Goal: Task Accomplishment & Management: Use online tool/utility

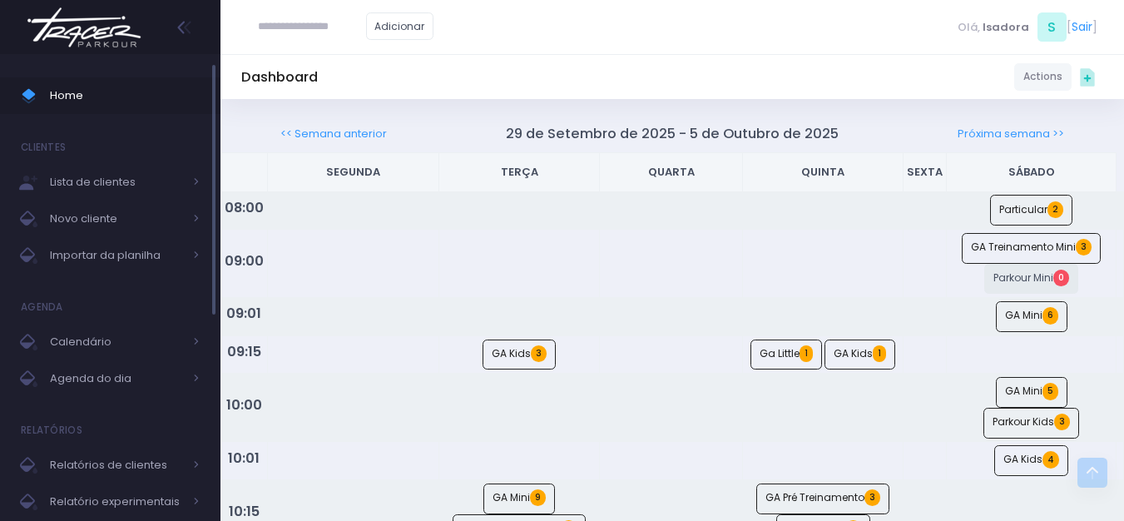
scroll to position [915, 0]
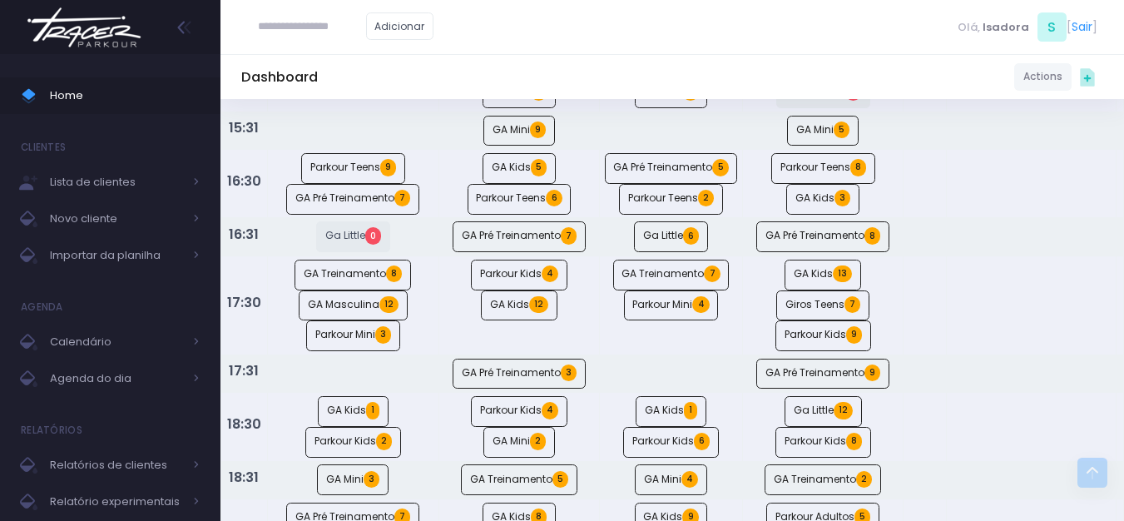
click at [91, 33] on img at bounding box center [84, 27] width 126 height 58
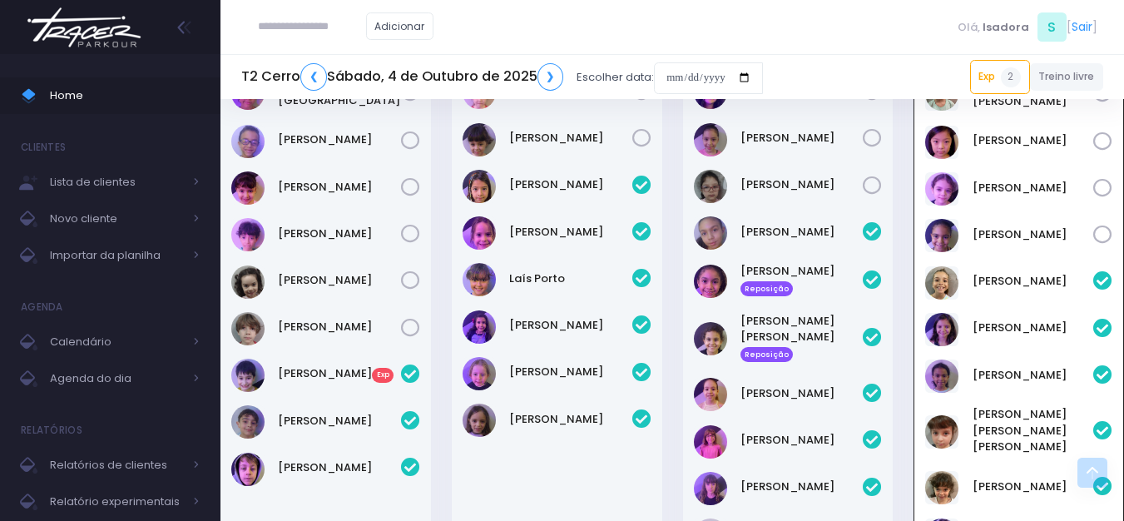
scroll to position [865, 0]
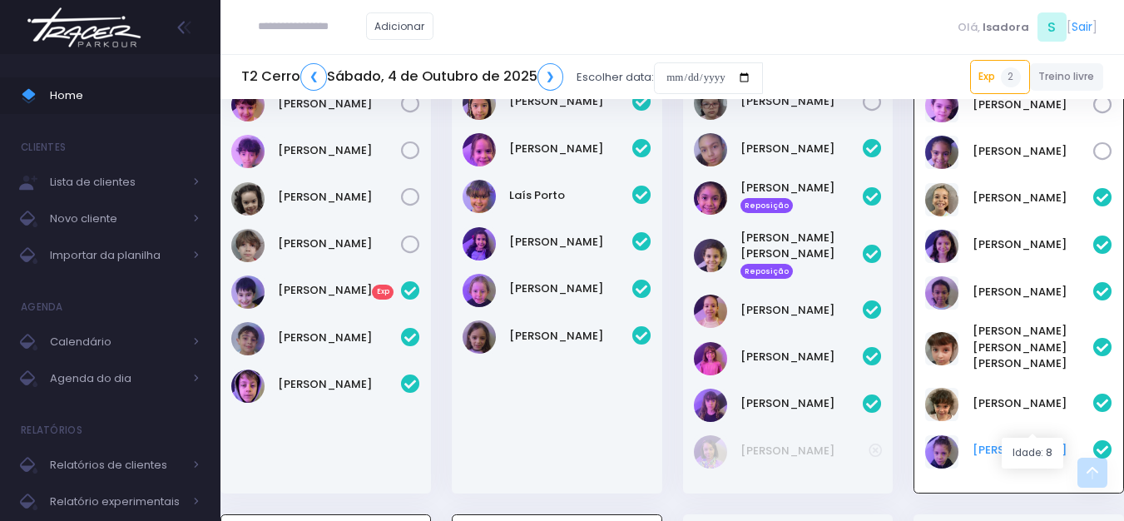
click at [1015, 442] on link "Serena Ruiz" at bounding box center [1032, 450] width 121 height 17
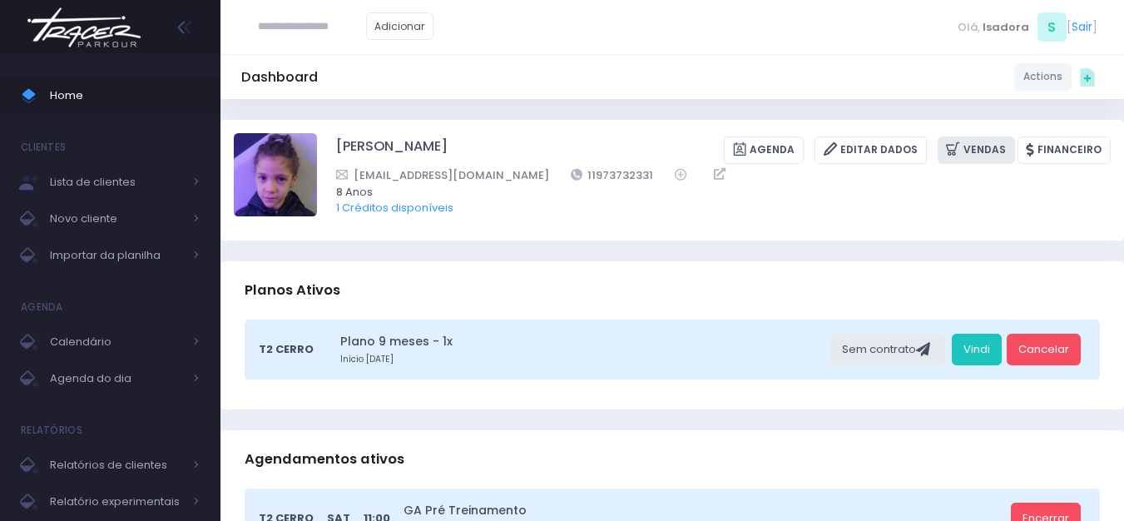
click at [980, 153] on link "Vendas" at bounding box center [975, 149] width 77 height 27
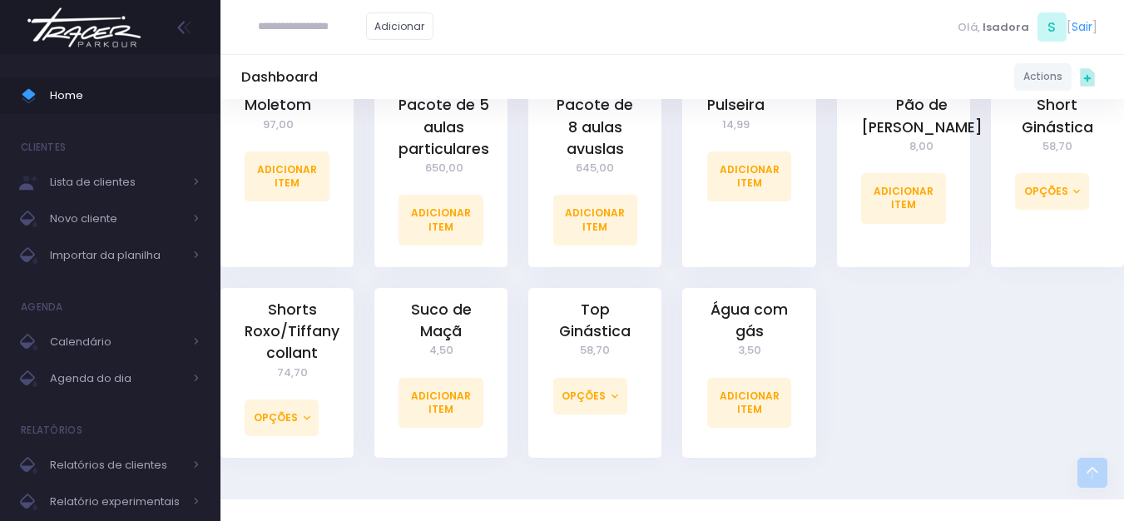
scroll to position [1566, 0]
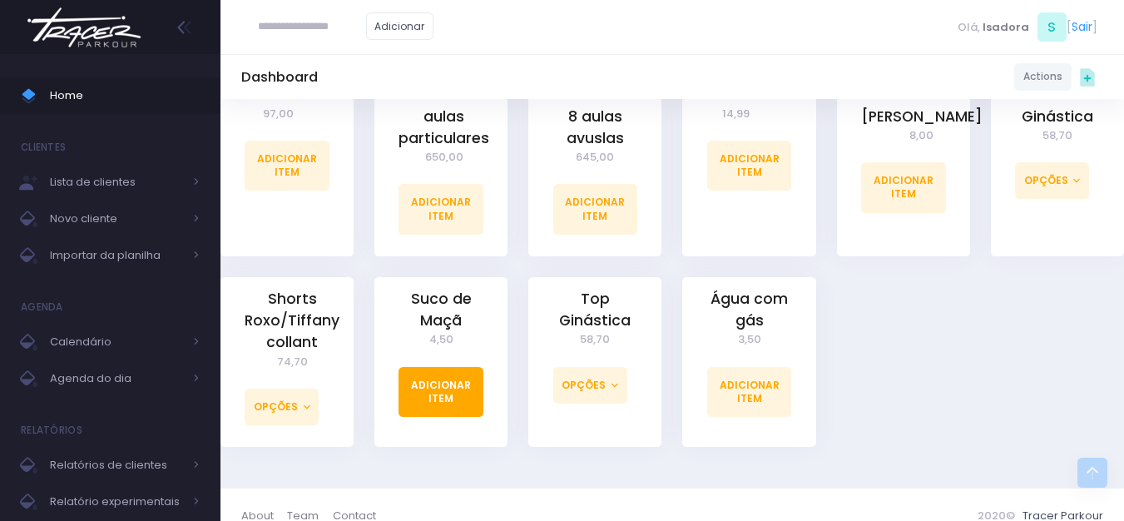
click at [430, 378] on link "Adicionar Item" at bounding box center [440, 392] width 85 height 50
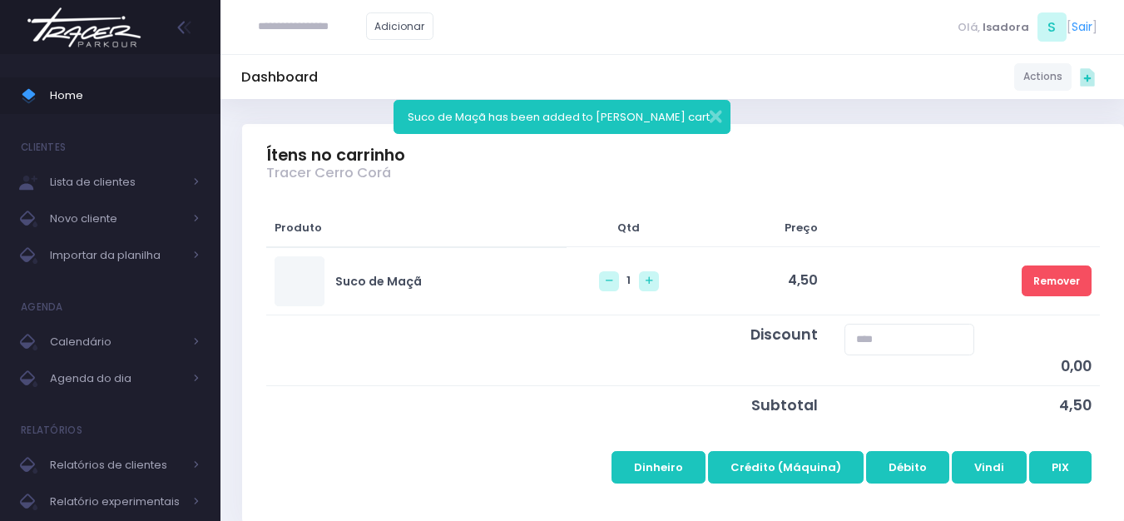
scroll to position [166, 0]
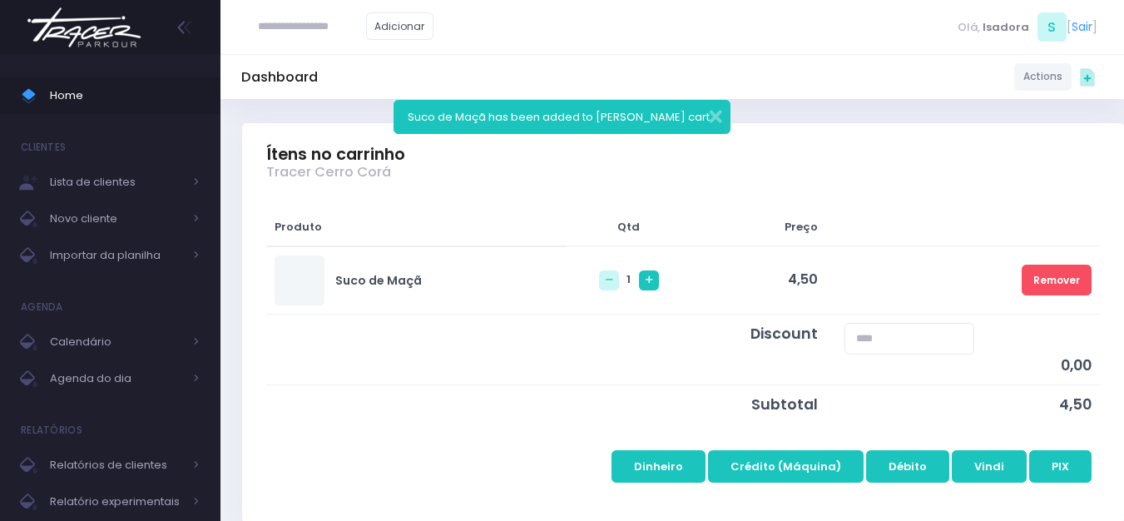
click at [639, 288] on link at bounding box center [649, 280] width 20 height 20
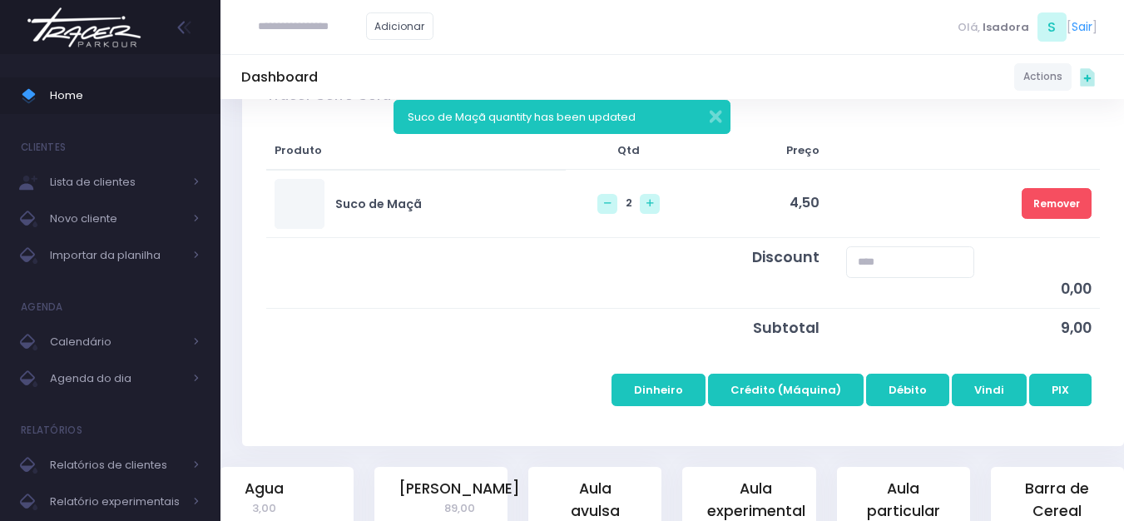
scroll to position [249, 0]
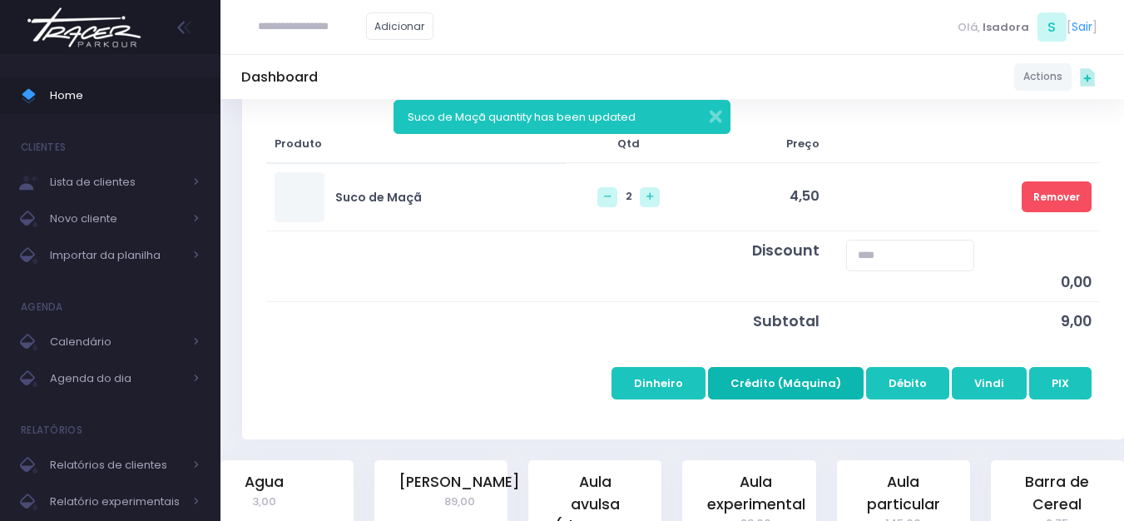
click at [839, 387] on button "Crédito (Máquina)" at bounding box center [786, 383] width 156 height 32
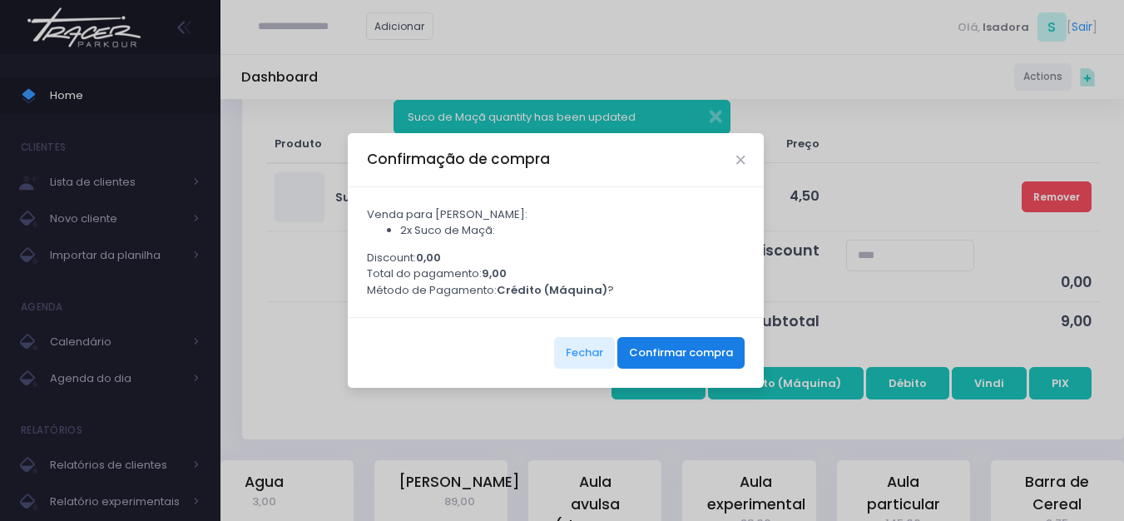
click at [705, 362] on button "Confirmar compra" at bounding box center [680, 353] width 127 height 32
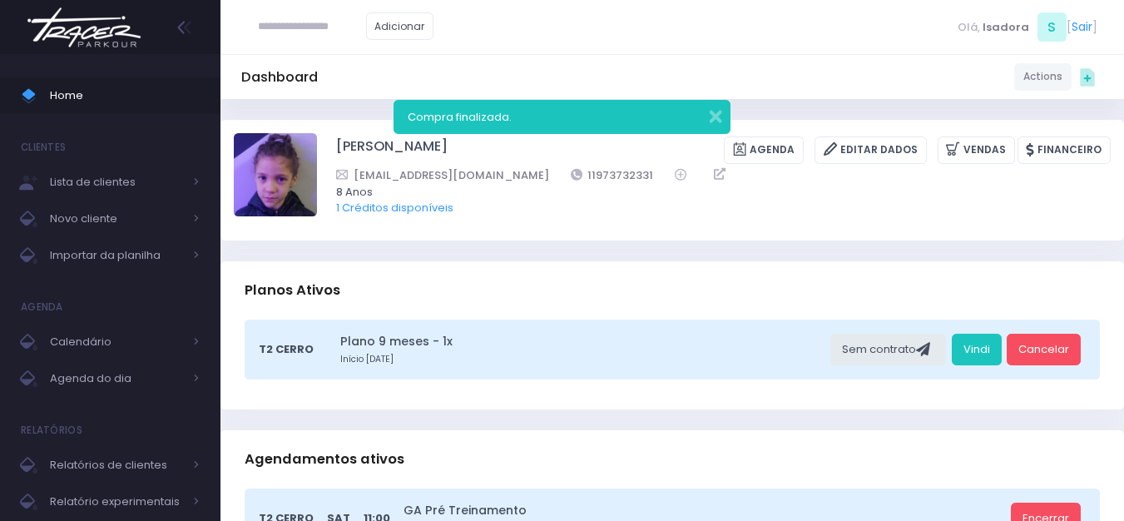
click at [106, 21] on img at bounding box center [84, 27] width 126 height 58
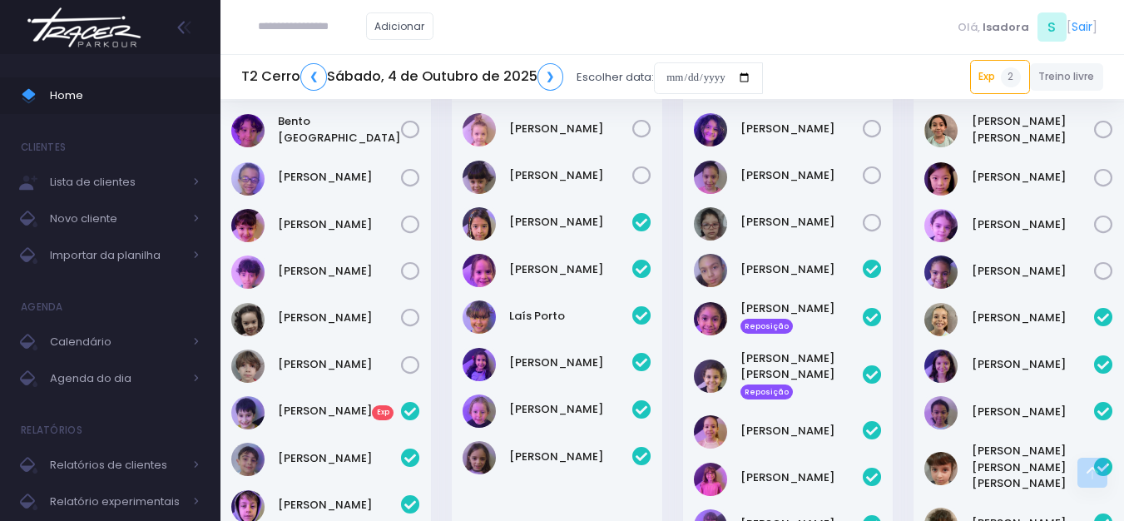
scroll to position [748, 0]
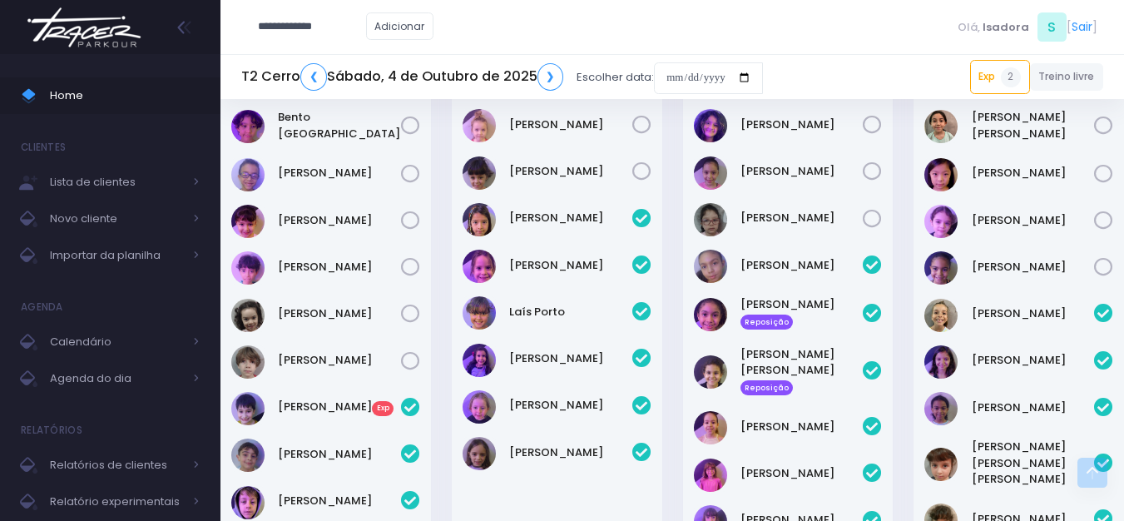
type input "**********"
click at [336, 67] on link "[PERSON_NAME]" at bounding box center [337, 64] width 94 height 32
type input "**********"
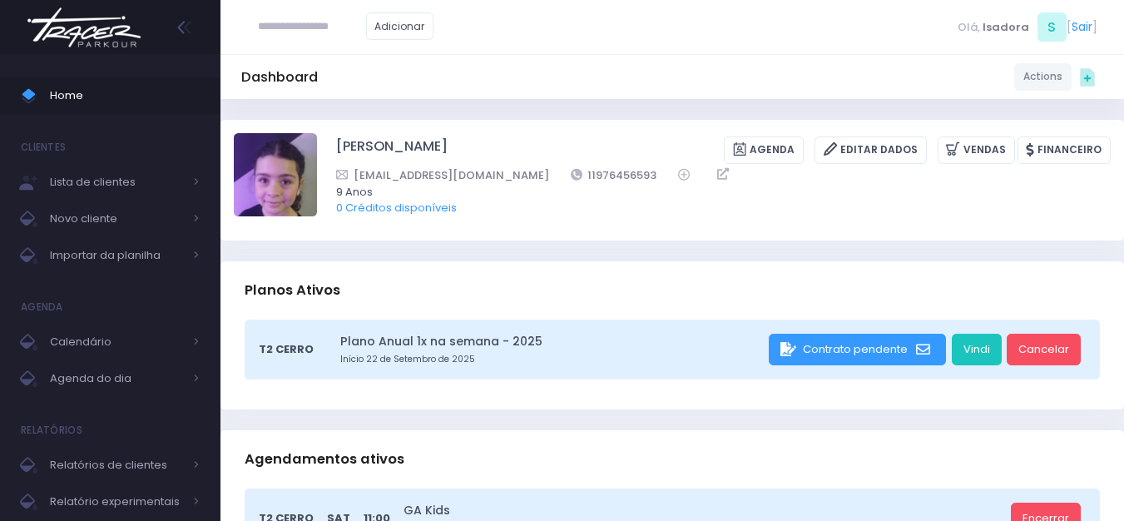
click at [475, 21] on div "Adicionar [PERSON_NAME]" at bounding box center [671, 27] width 903 height 54
click at [360, 19] on input "text" at bounding box center [312, 27] width 108 height 32
click at [133, 18] on img at bounding box center [84, 27] width 126 height 58
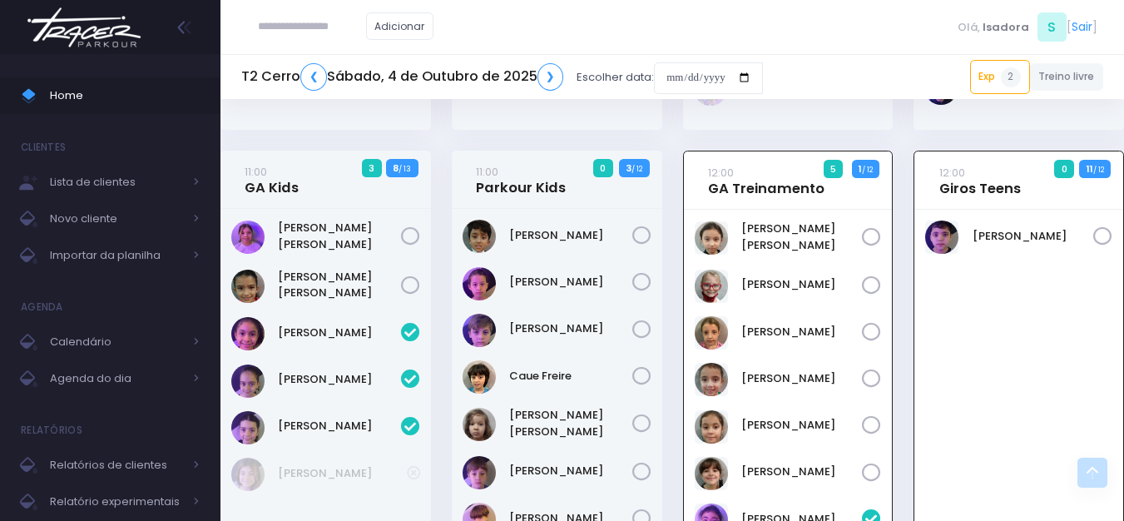
scroll to position [1187, 0]
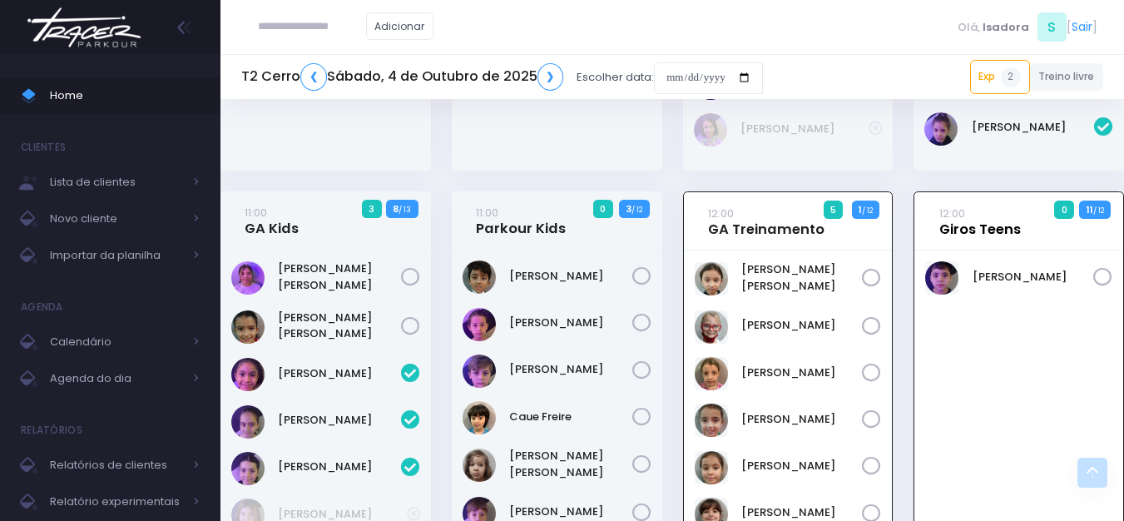
click at [981, 210] on link "12:00 Giros Teens" at bounding box center [980, 221] width 82 height 33
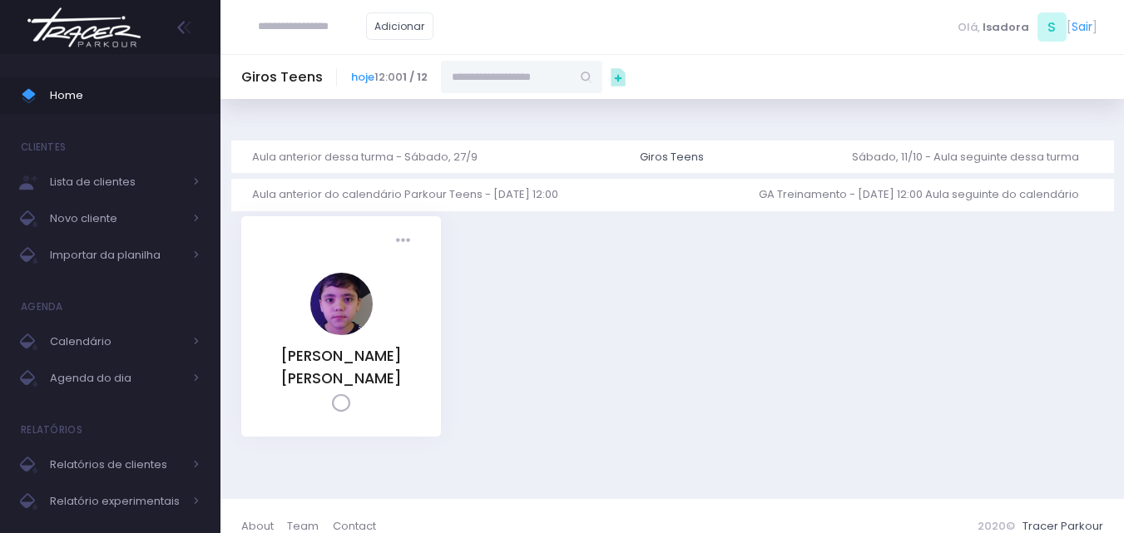
click at [506, 73] on input "text" at bounding box center [506, 77] width 130 height 32
type input "*"
click at [102, 22] on img at bounding box center [84, 27] width 126 height 58
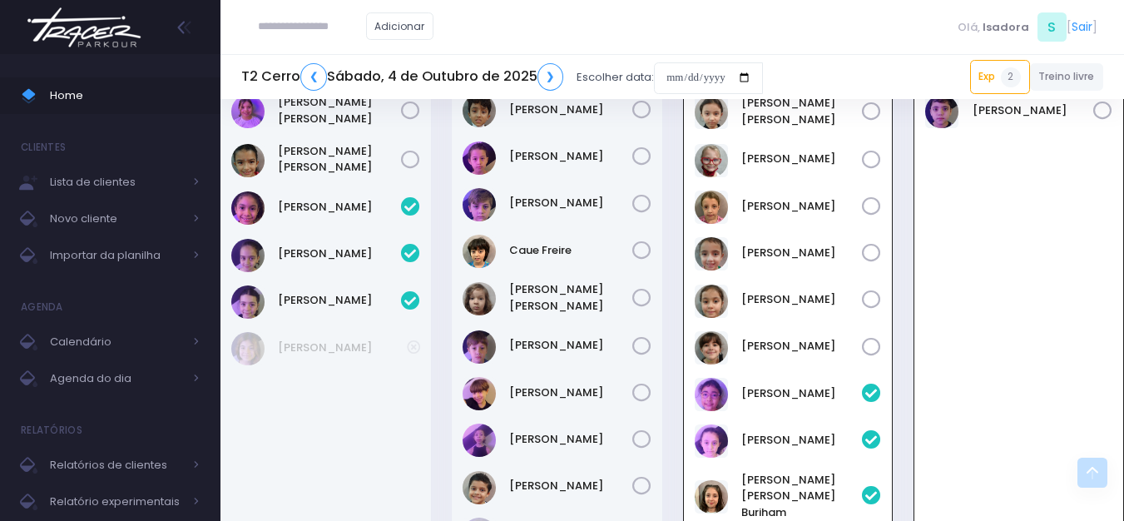
scroll to position [1187, 0]
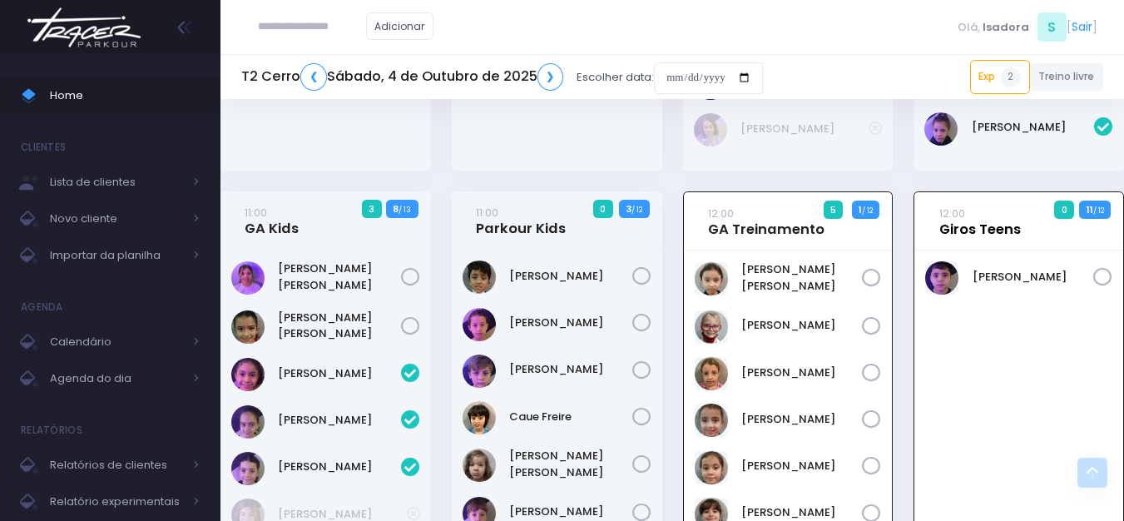
click at [993, 211] on link "12:00 Giros Teens" at bounding box center [980, 221] width 82 height 33
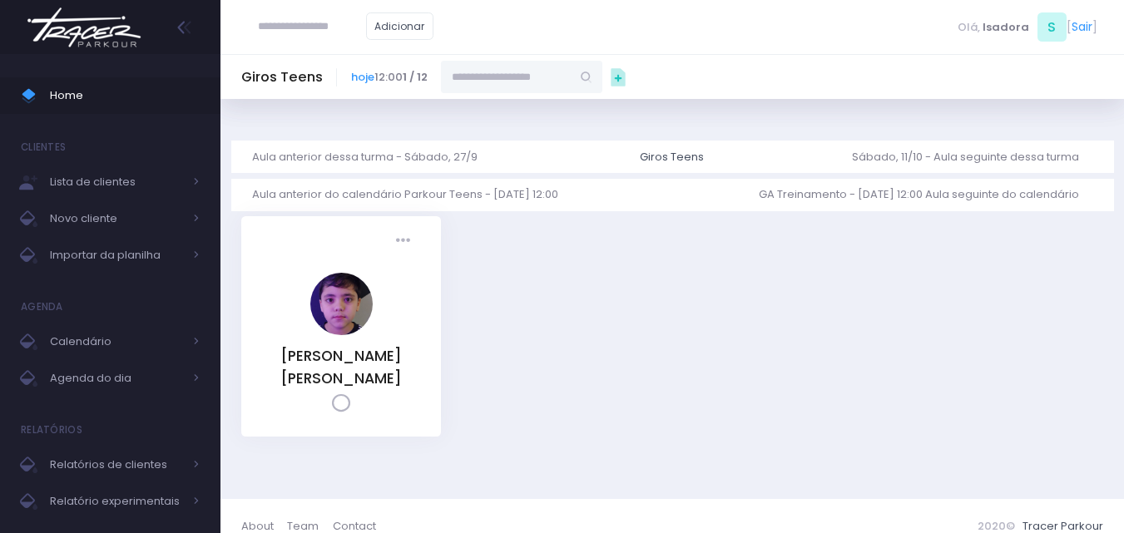
click at [554, 79] on input "text" at bounding box center [506, 77] width 130 height 32
click at [466, 121] on div at bounding box center [453, 121] width 25 height 25
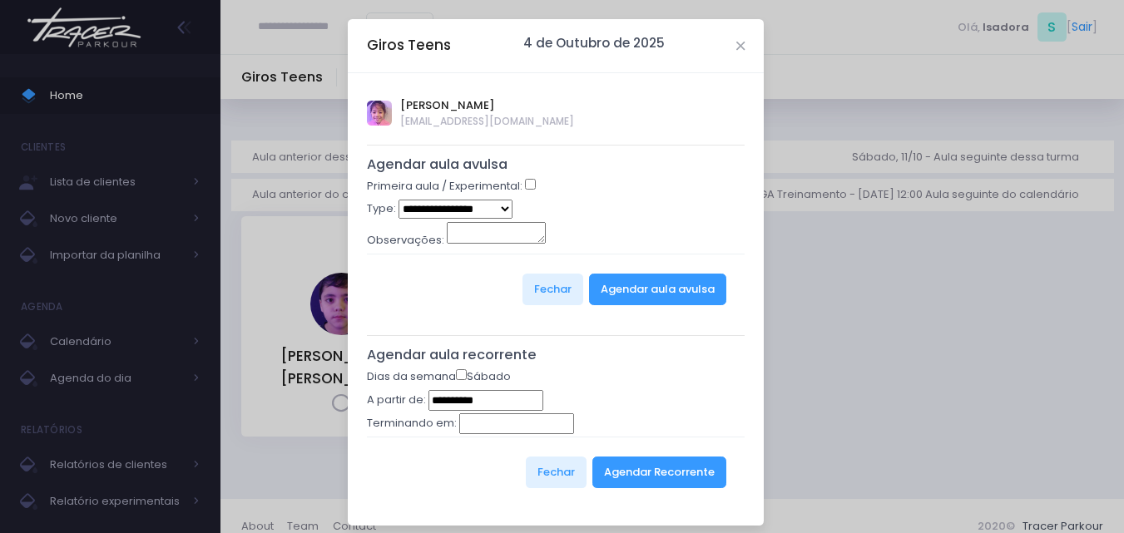
type input "*********"
drag, startPoint x: 731, startPoint y: 47, endPoint x: 731, endPoint y: 35, distance: 12.5
click at [736, 44] on icon "Close" at bounding box center [740, 46] width 8 height 12
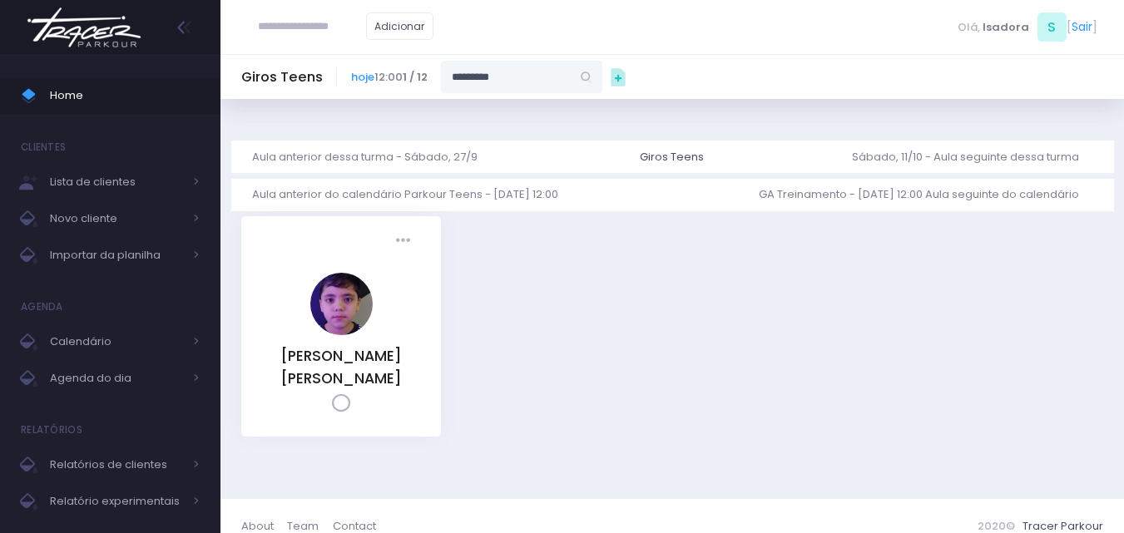
click at [108, 31] on img at bounding box center [84, 27] width 126 height 58
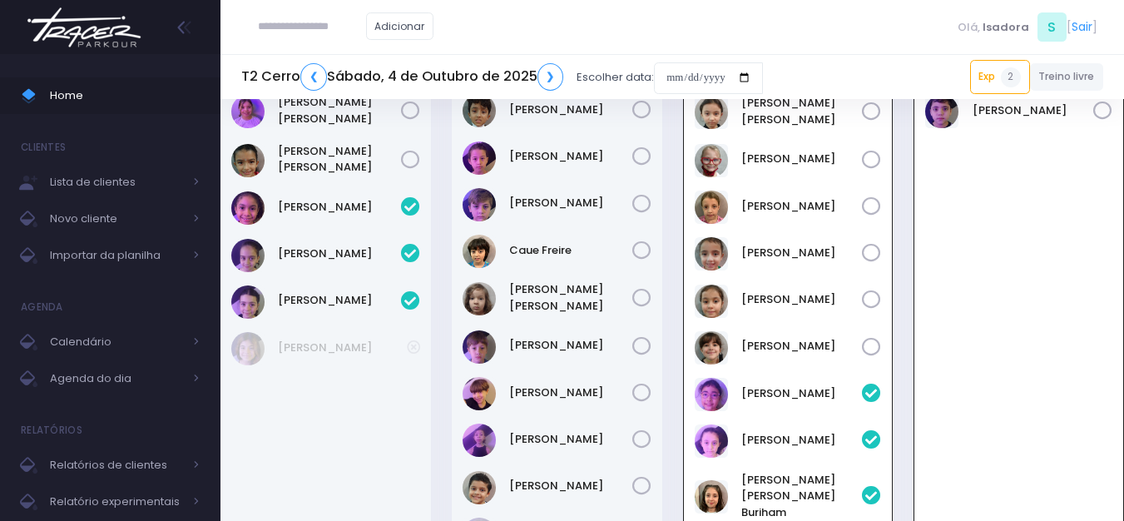
scroll to position [1603, 0]
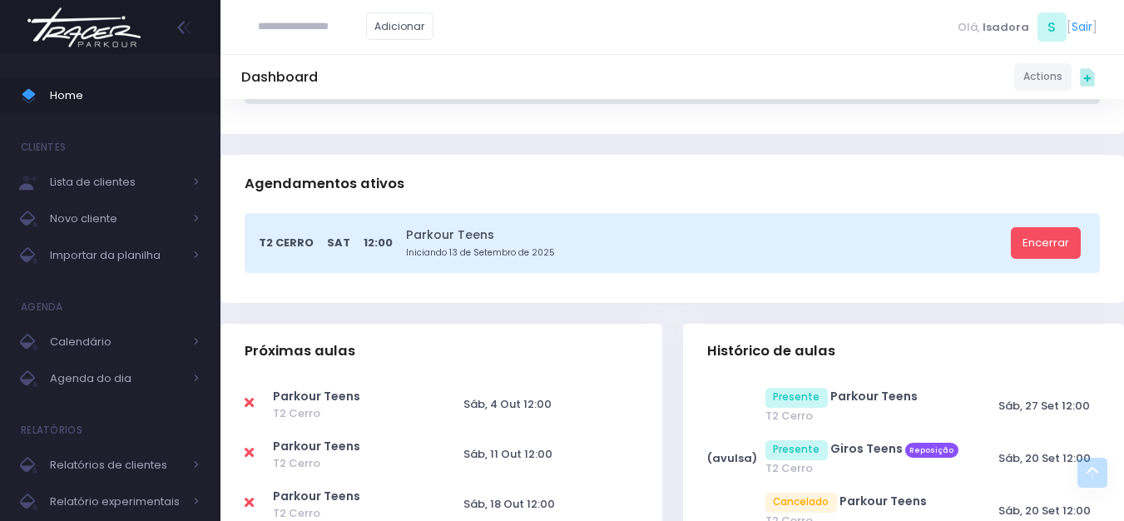
scroll to position [416, 0]
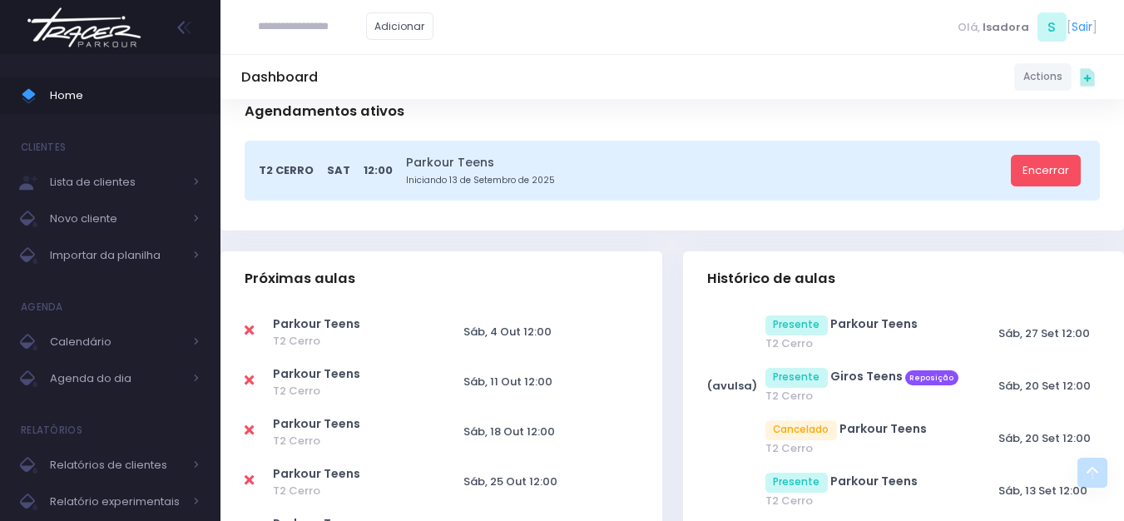
click at [248, 335] on icon at bounding box center [249, 330] width 9 height 13
type input "**********"
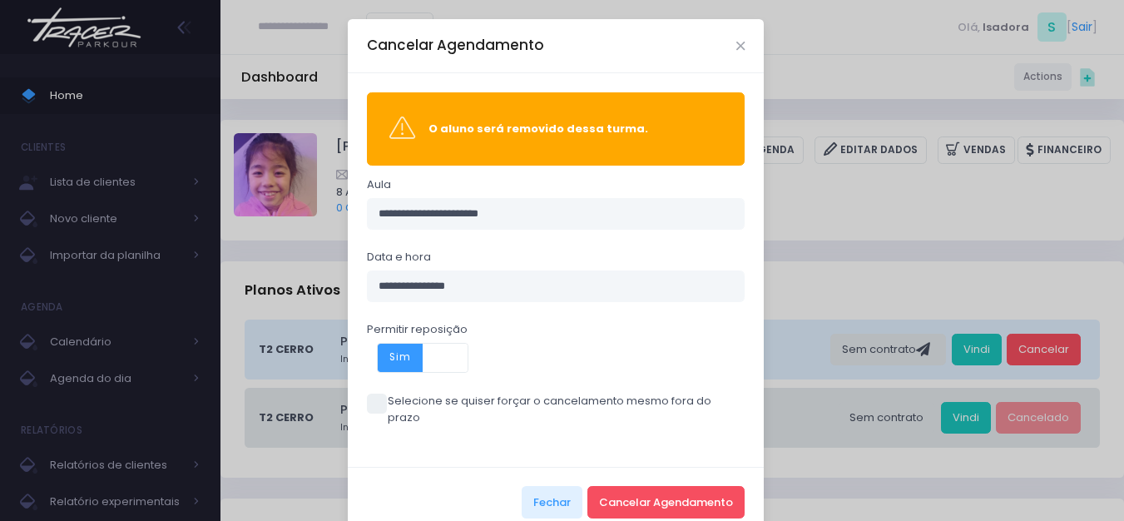
click at [374, 398] on span at bounding box center [377, 403] width 20 height 20
click at [638, 486] on button "Cancelar Agendamento" at bounding box center [665, 502] width 157 height 32
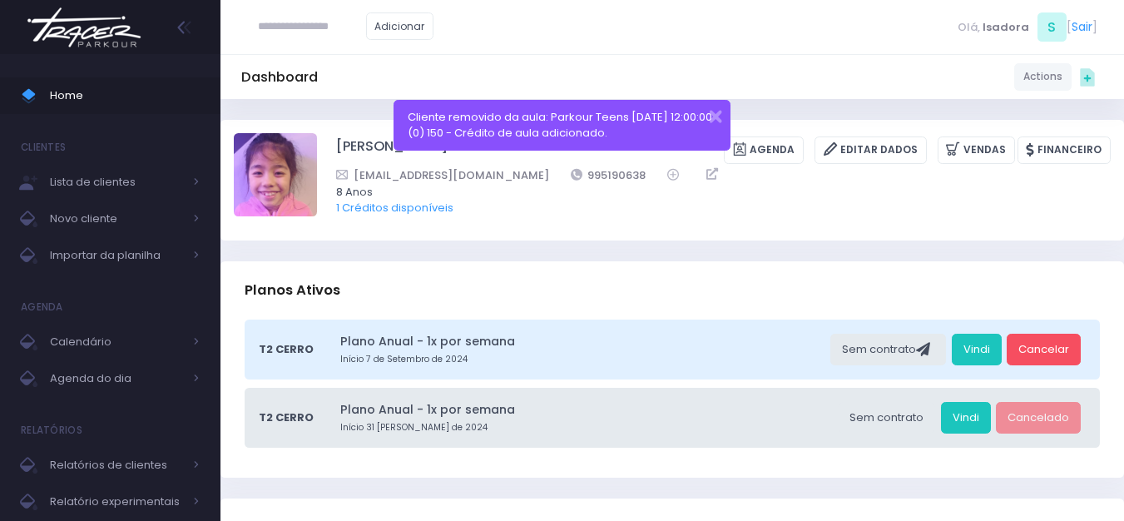
click at [84, 42] on img at bounding box center [84, 27] width 126 height 58
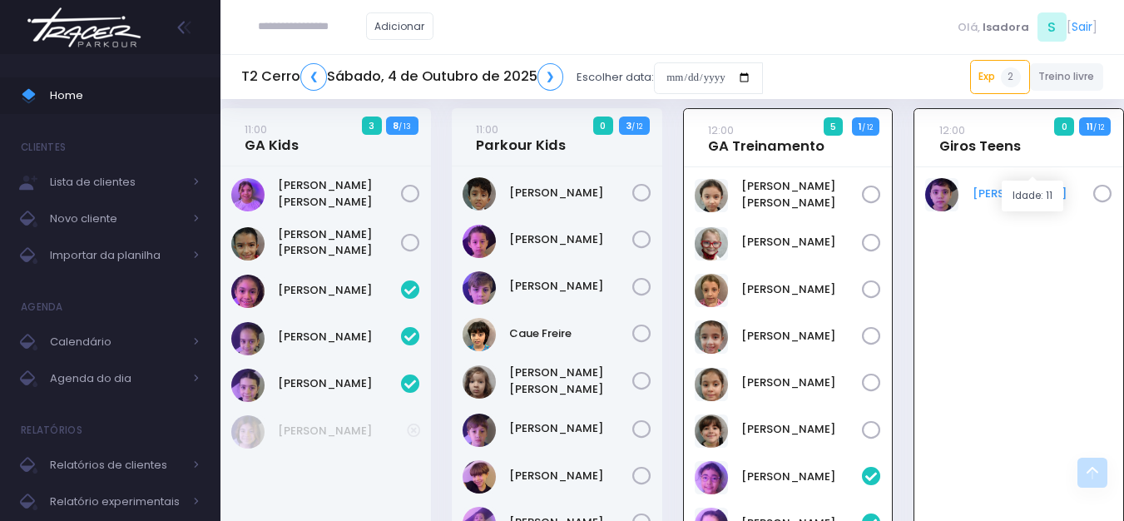
scroll to position [1187, 0]
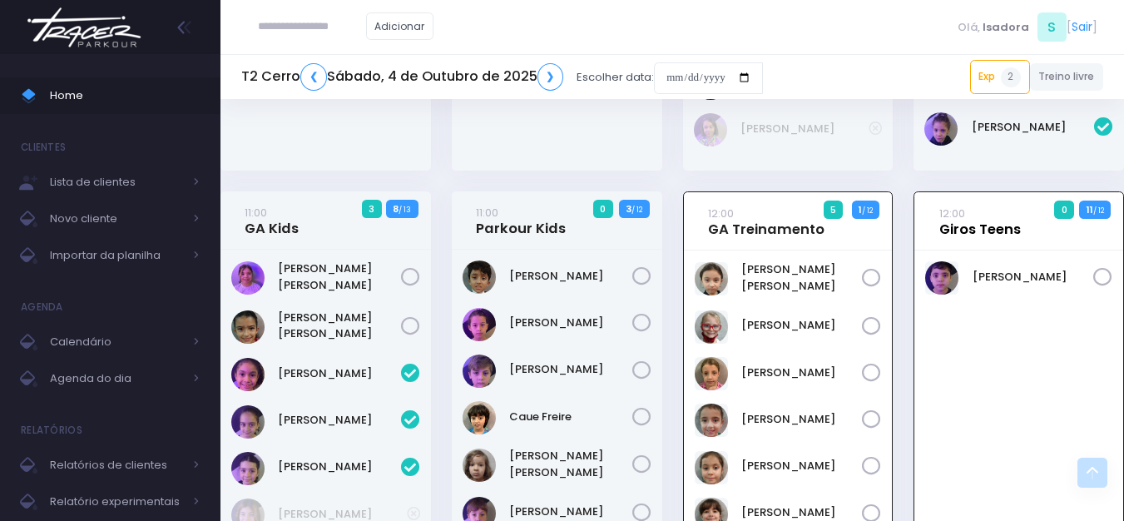
click at [1001, 205] on link "12:00 Giros Teens" at bounding box center [980, 221] width 82 height 33
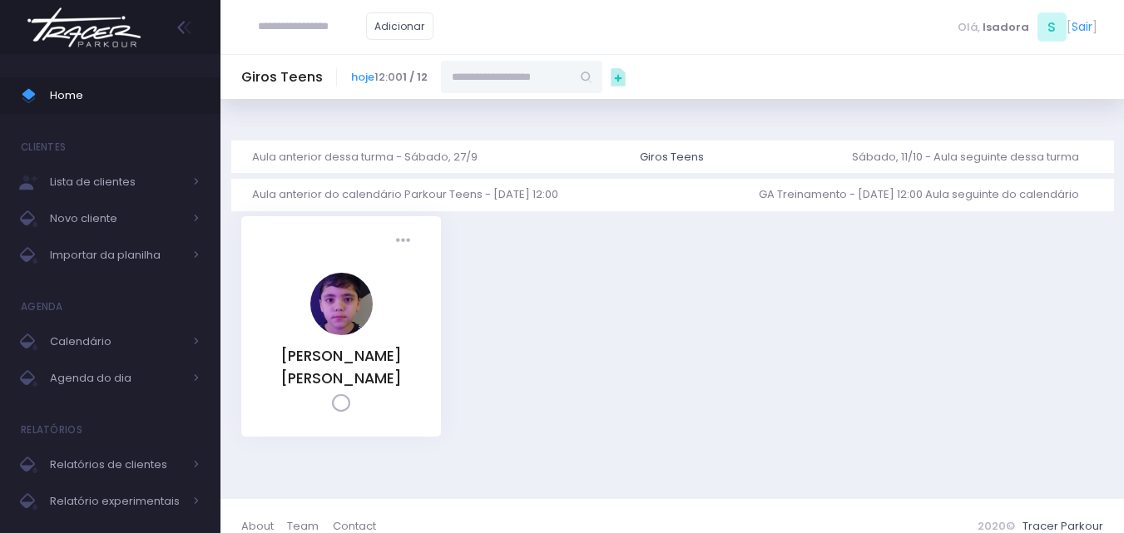
click at [111, 25] on img at bounding box center [84, 27] width 126 height 58
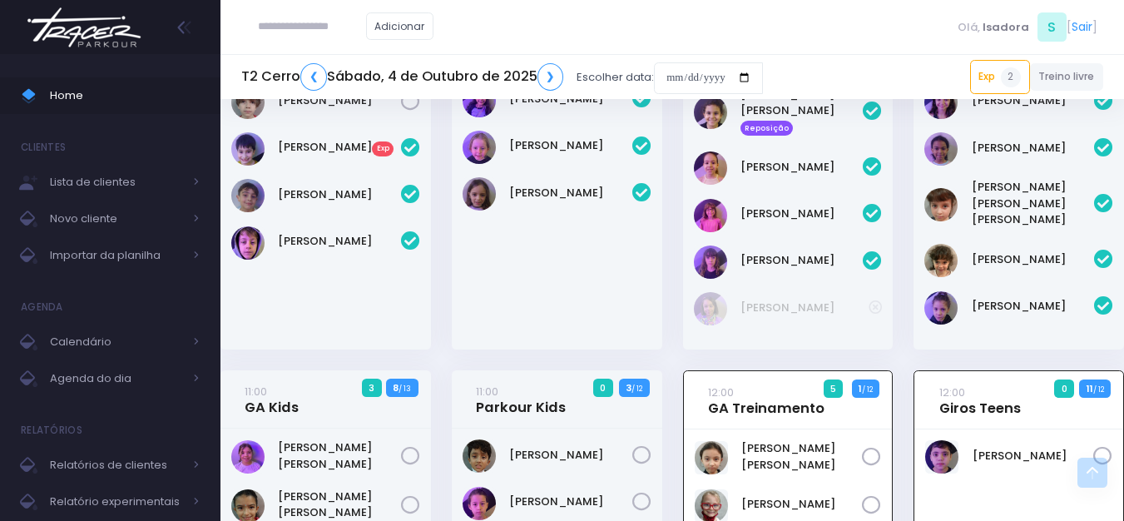
scroll to position [1104, 0]
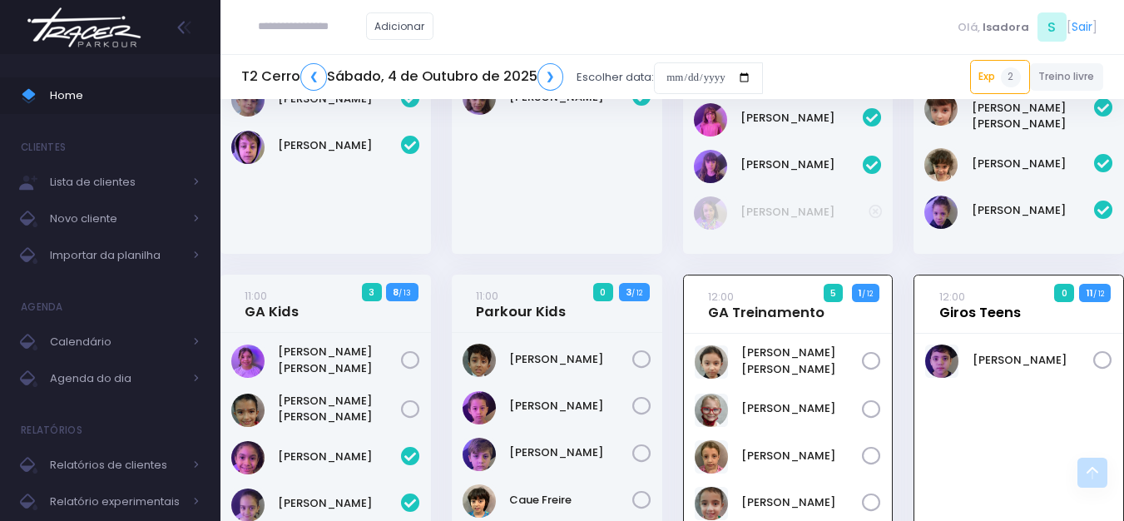
click at [976, 289] on link "12:00 Giros Teens" at bounding box center [980, 304] width 82 height 33
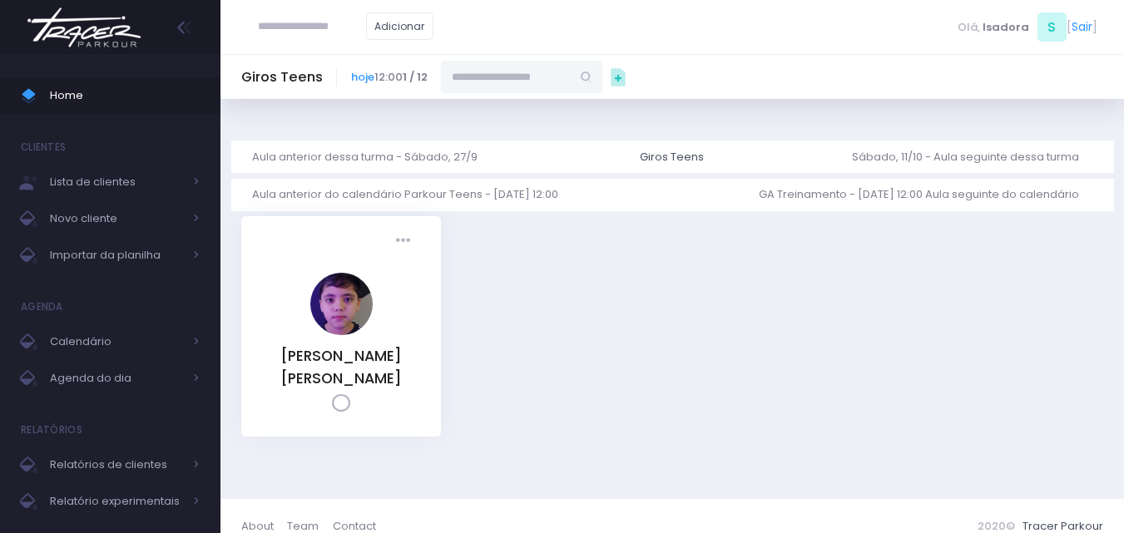
click at [544, 77] on input "text" at bounding box center [506, 77] width 130 height 32
click at [511, 125] on span "[EMAIL_ADDRESS][DOMAIN_NAME]" at bounding box center [522, 130] width 96 height 30
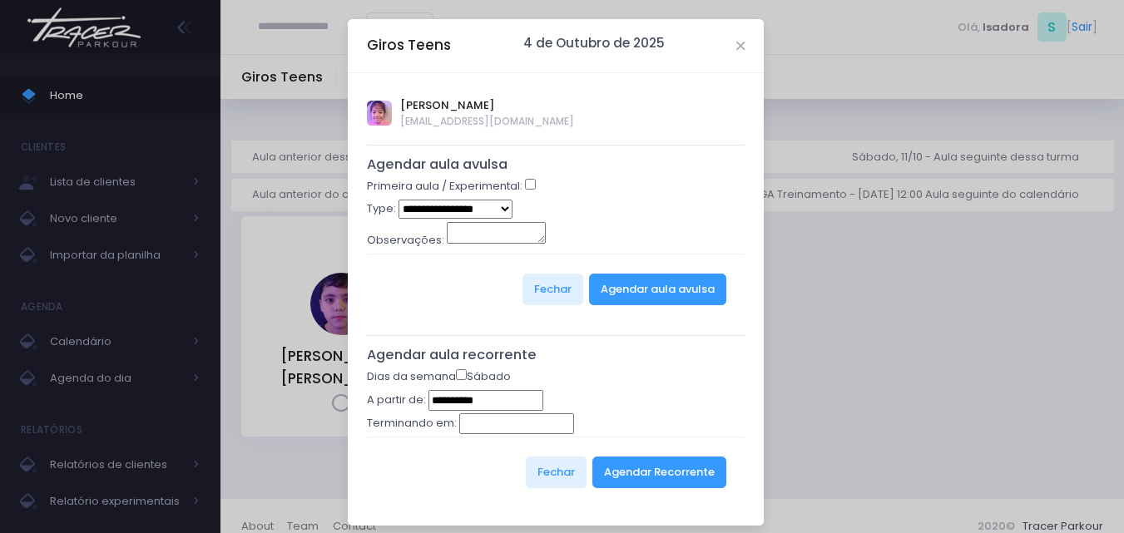
type input "*********"
click at [500, 212] on select "**********" at bounding box center [455, 209] width 114 height 19
select select "*"
click at [398, 200] on select "**********" at bounding box center [455, 209] width 114 height 19
click at [621, 302] on button "Agendar aula avulsa" at bounding box center [657, 290] width 137 height 32
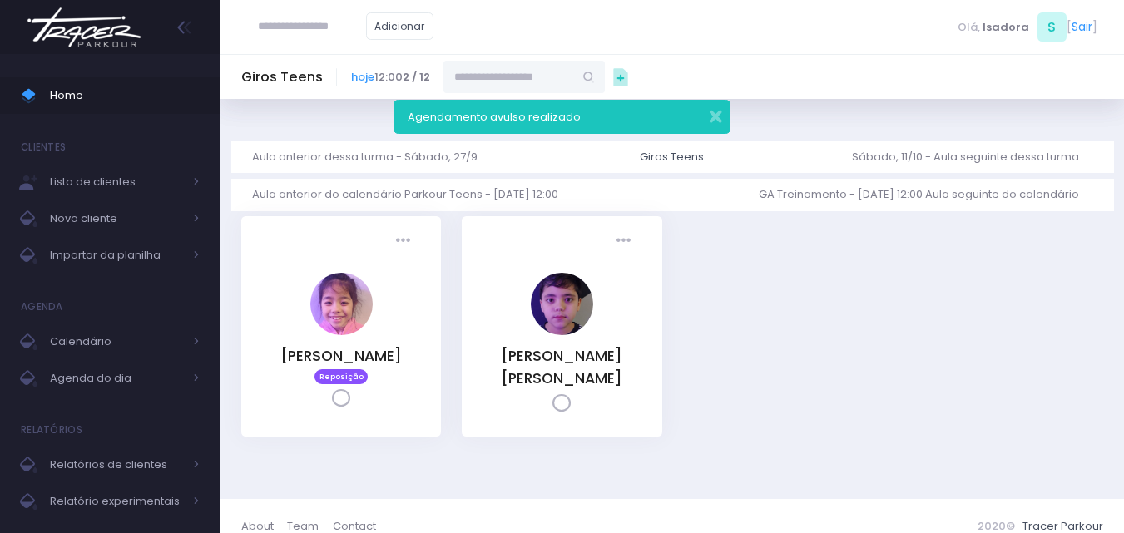
click at [723, 117] on div "Agendamento avulso realizado" at bounding box center [561, 117] width 337 height 34
click at [314, 37] on input "text" at bounding box center [312, 27] width 108 height 32
paste input "**********"
type input "**********"
click input "submit" at bounding box center [0, 0] width 0 height 0
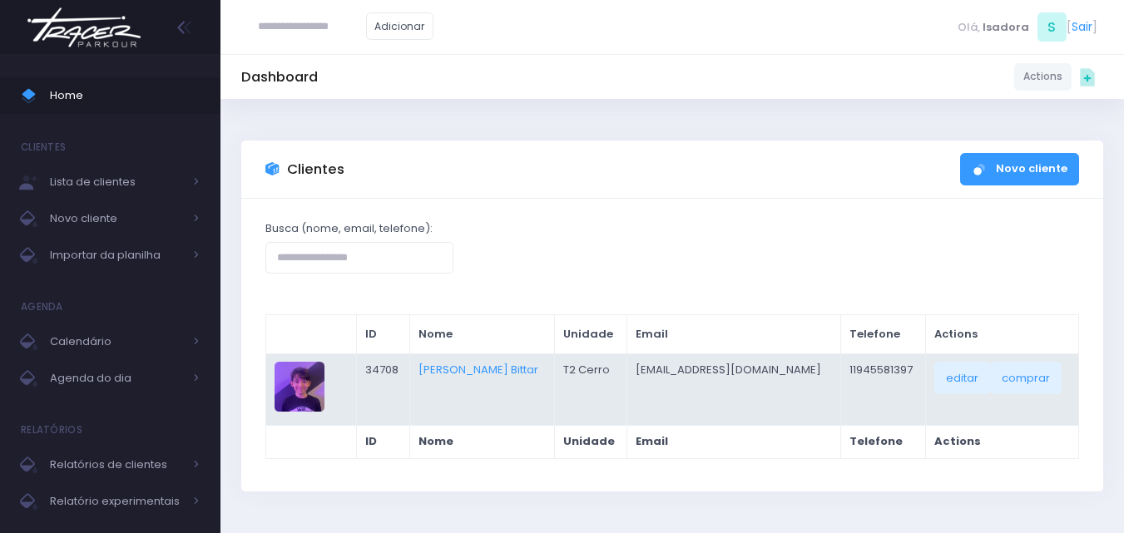
click at [323, 414] on div "JM" at bounding box center [301, 389] width 55 height 55
click at [484, 373] on link "Henrique Hasegawa Bittar" at bounding box center [478, 370] width 120 height 16
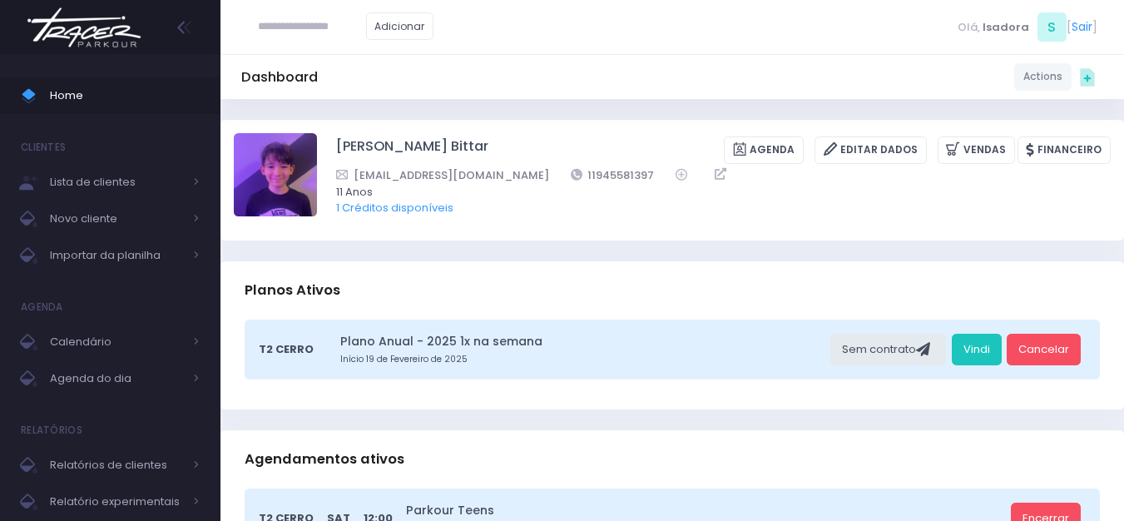
click at [98, 41] on img at bounding box center [84, 27] width 126 height 58
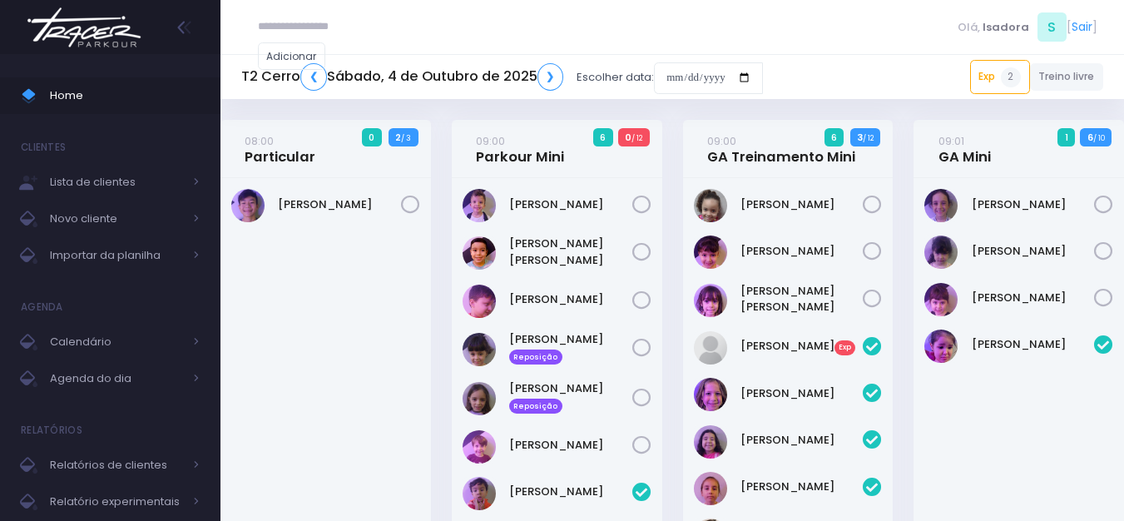
scroll to position [1353, 0]
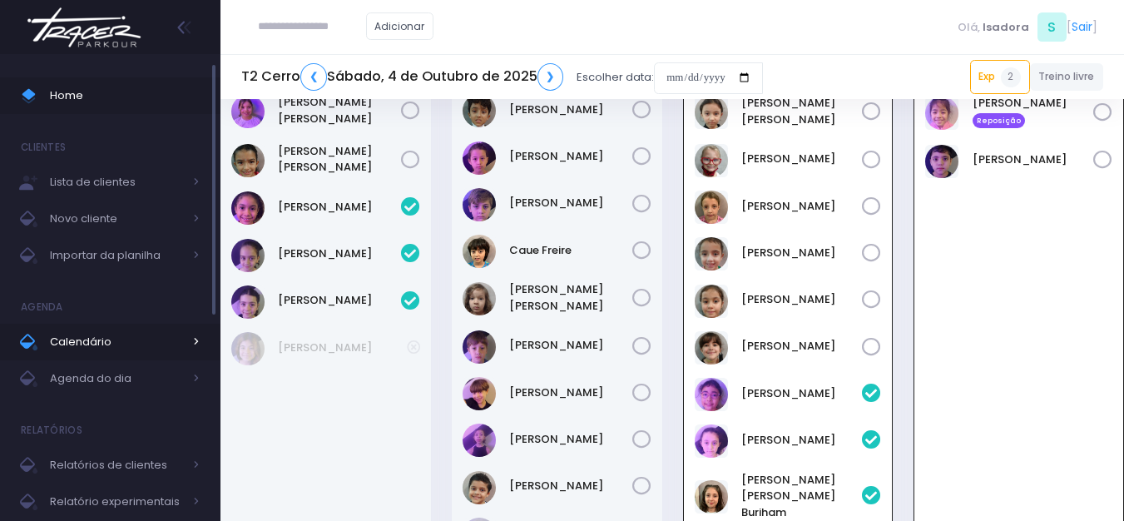
click at [127, 334] on span "Calendário" at bounding box center [116, 342] width 133 height 22
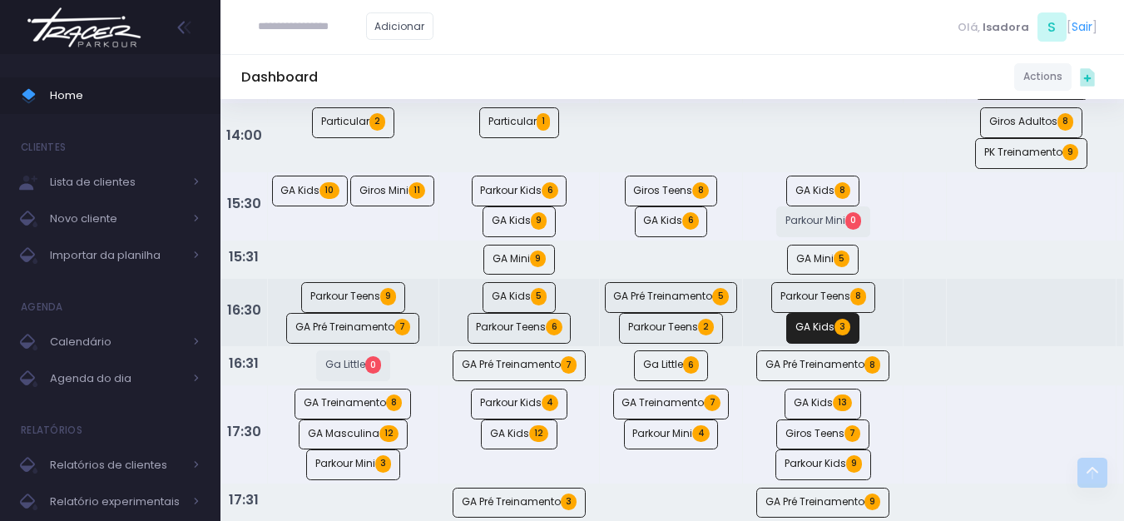
scroll to position [801, 0]
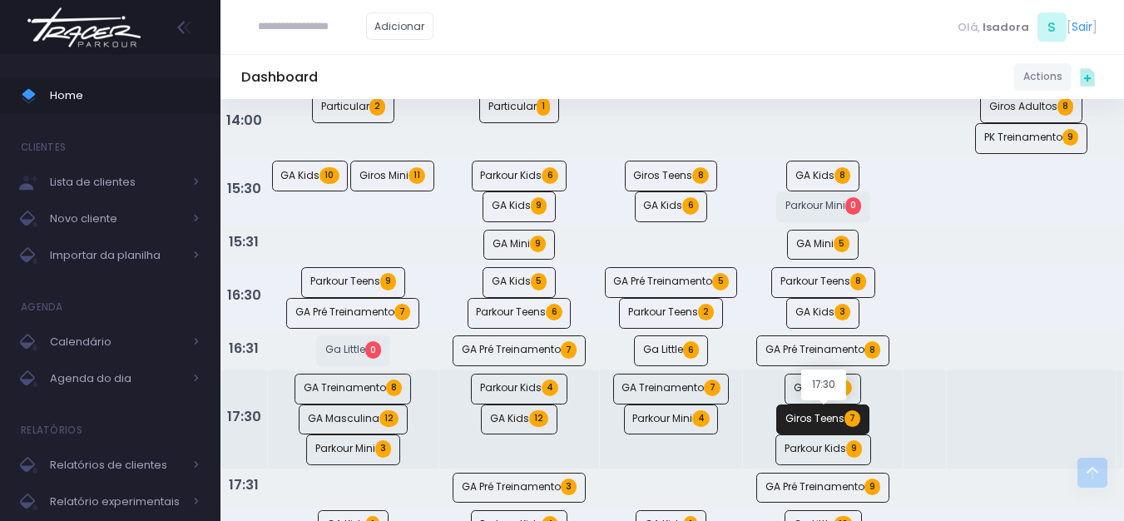
click at [867, 418] on link "Giros Teens 7" at bounding box center [822, 419] width 93 height 31
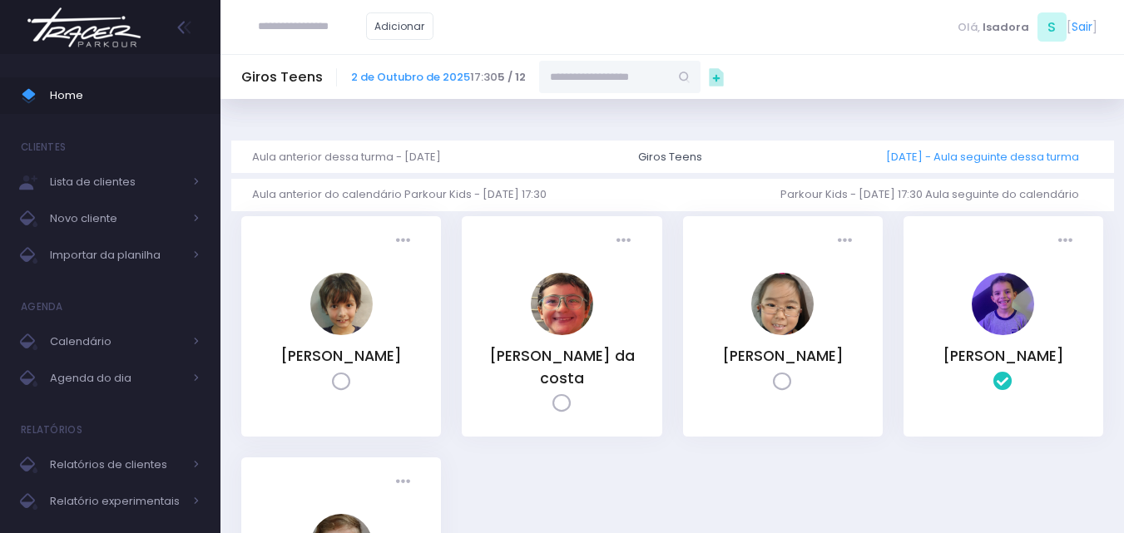
click at [963, 159] on link "Quinta, 9/10 - Aula seguinte dessa turma" at bounding box center [989, 157] width 206 height 32
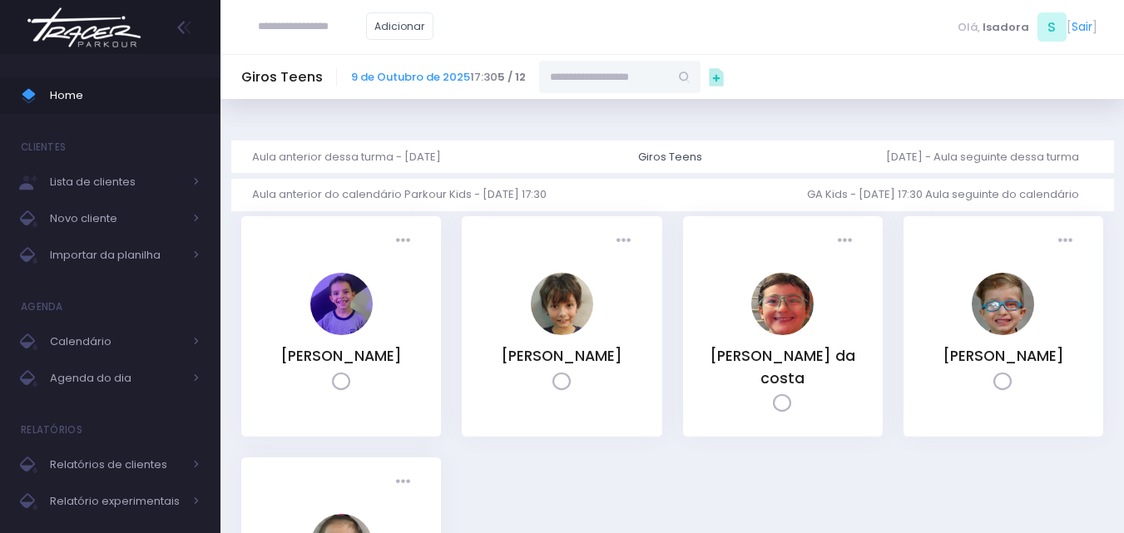
click at [615, 86] on input "text" at bounding box center [604, 77] width 130 height 32
paste input "**********"
click at [625, 106] on link "[PERSON_NAME] Bittar" at bounding box center [620, 114] width 96 height 32
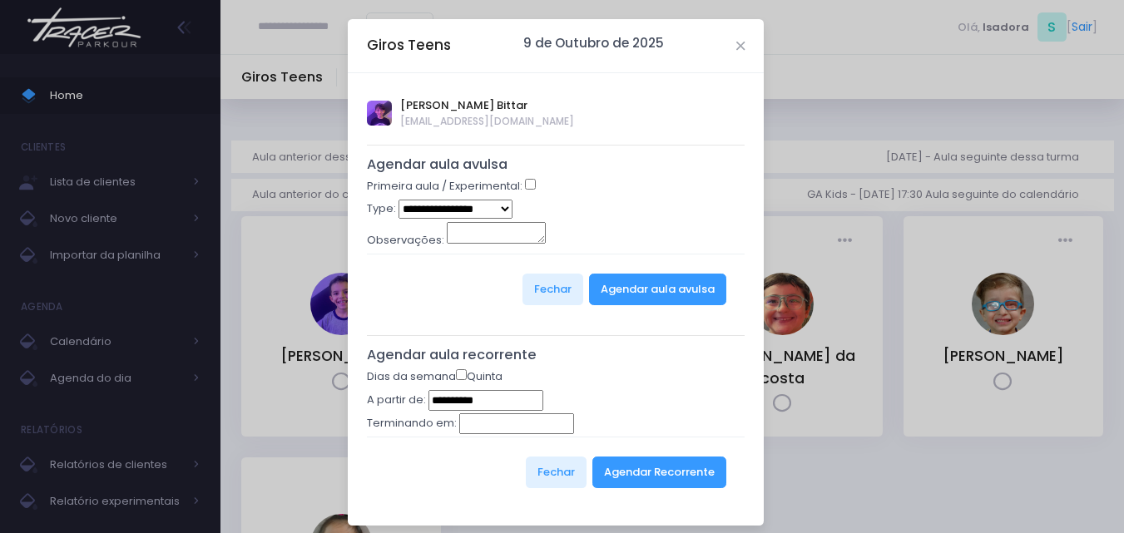
type input "**********"
click at [516, 184] on div "Primeira aula / Experimental:" at bounding box center [556, 189] width 378 height 22
select select "*"
click at [615, 284] on button "Agendar aula avulsa" at bounding box center [657, 290] width 137 height 32
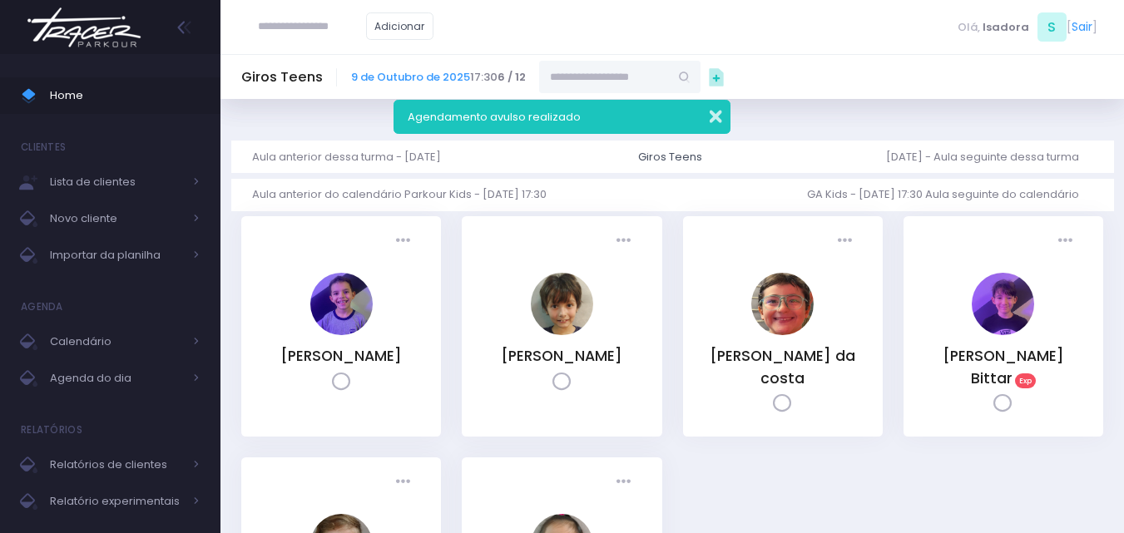
click at [710, 107] on button "button" at bounding box center [704, 114] width 33 height 19
